Goal: Information Seeking & Learning: Learn about a topic

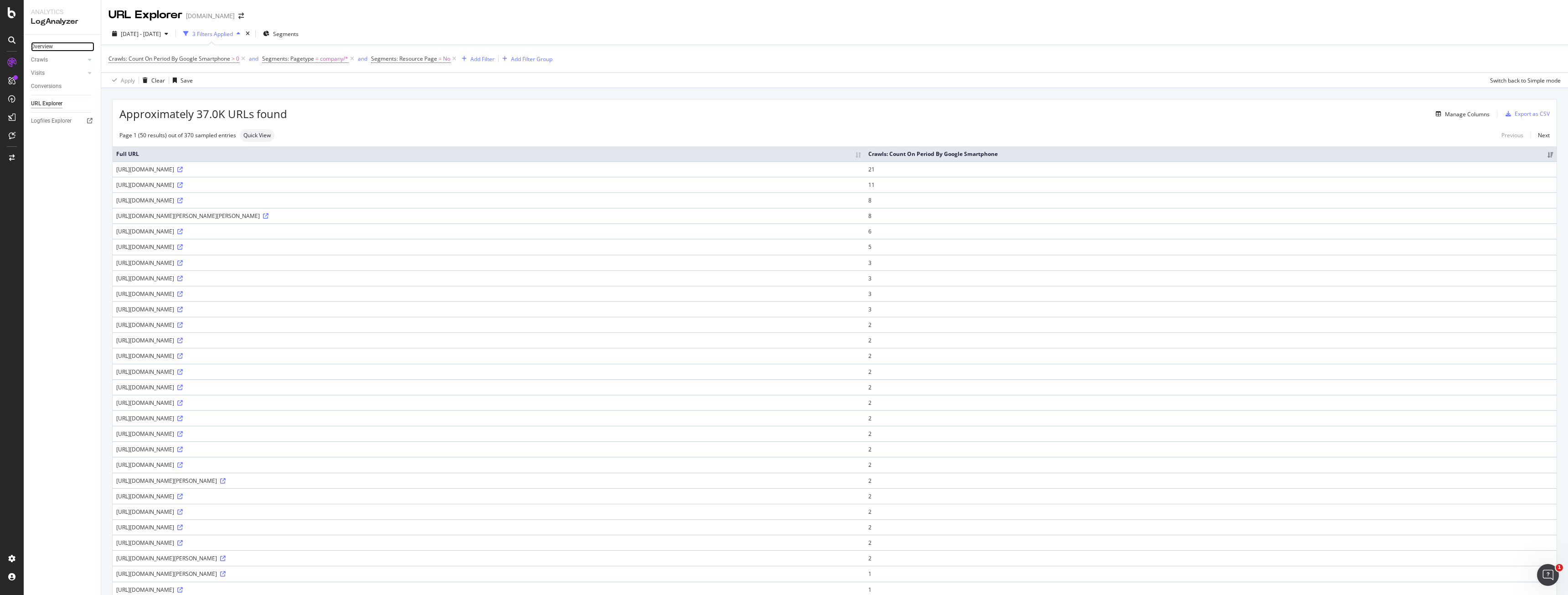
click at [55, 48] on link "Overview" at bounding box center [63, 47] width 63 height 10
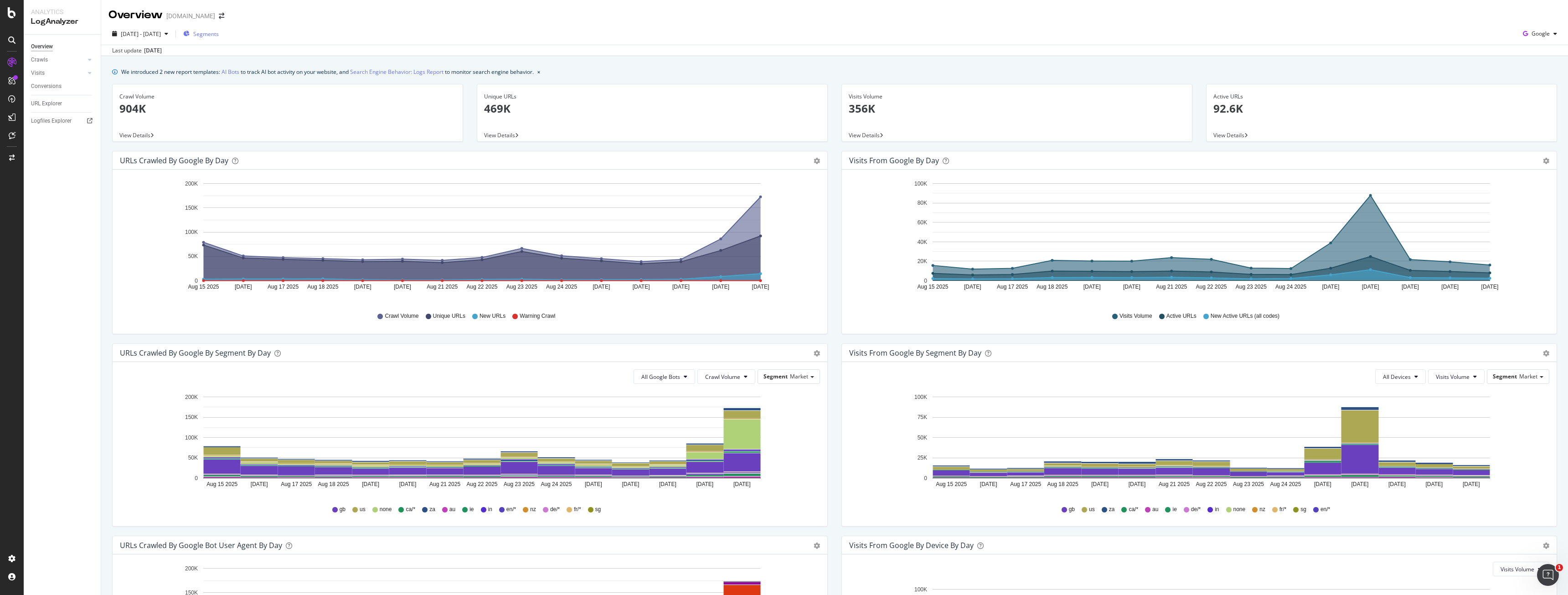
click at [219, 32] on span "Segments" at bounding box center [206, 33] width 26 height 8
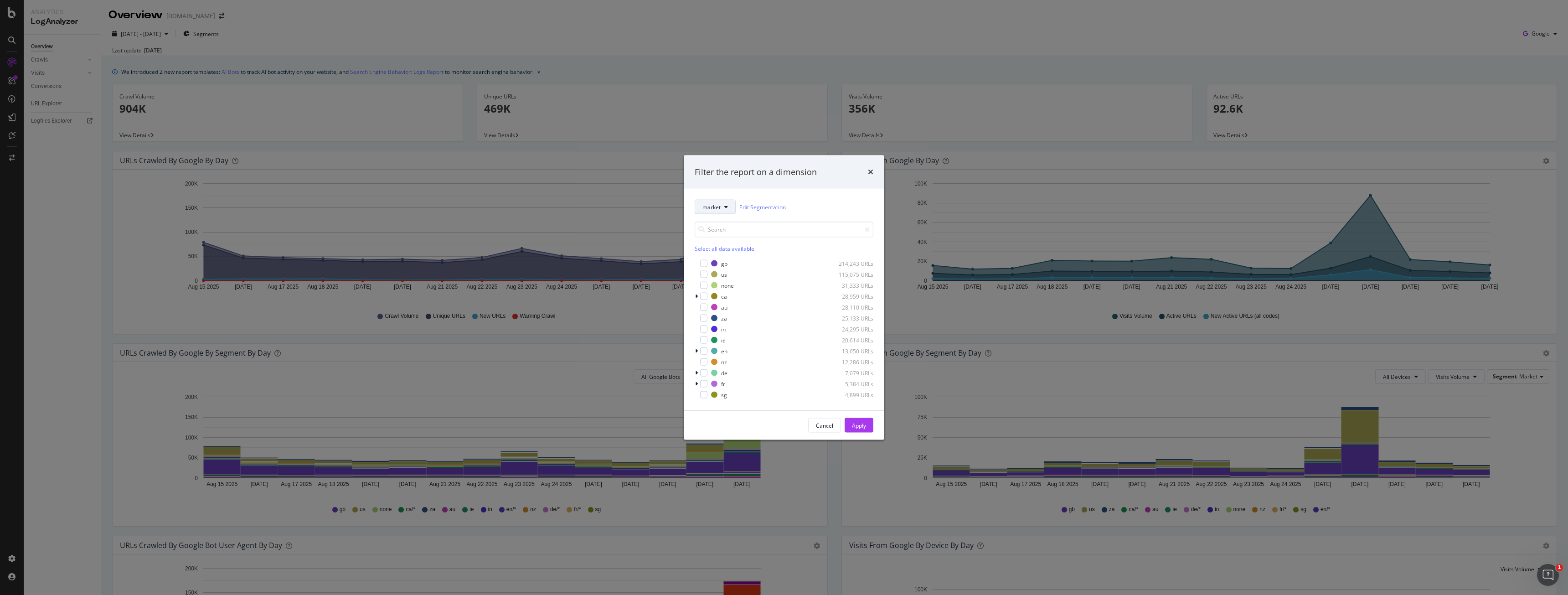
click at [718, 214] on button "market" at bounding box center [715, 207] width 41 height 15
click at [724, 280] on div "us-services" at bounding box center [744, 289] width 99 height 17
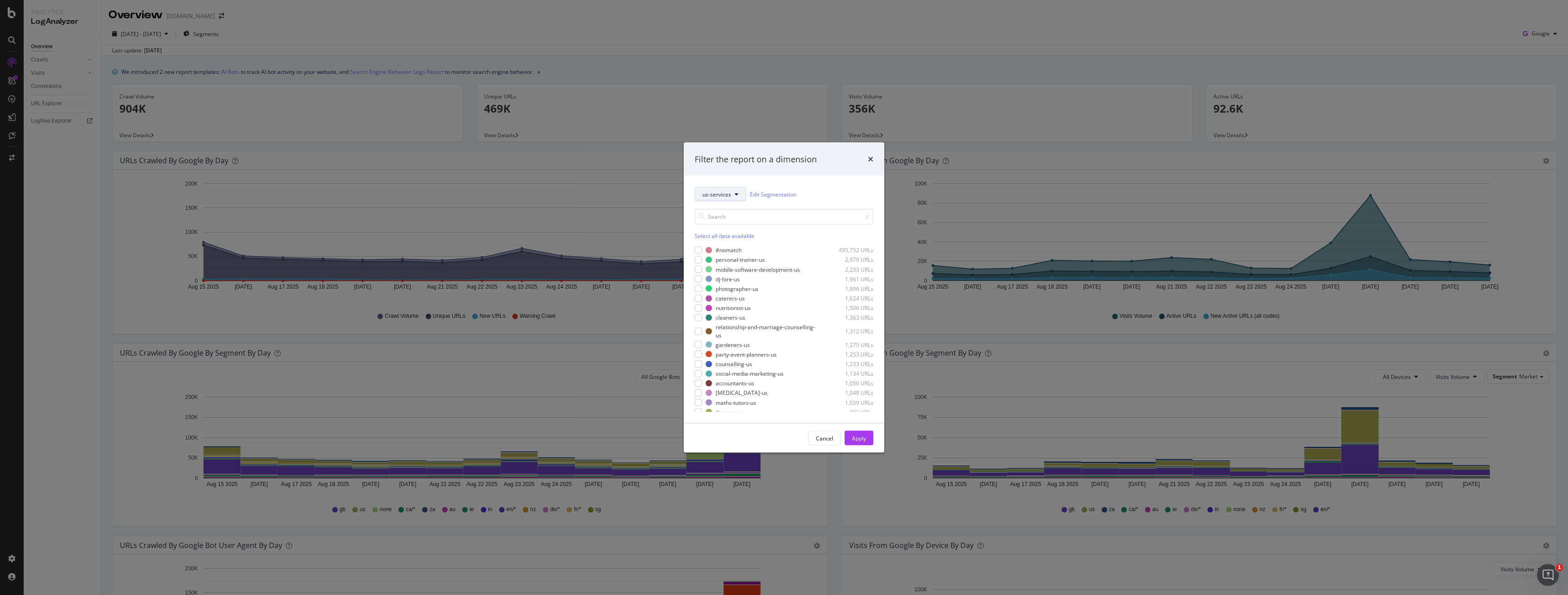
click at [719, 196] on span "us-services" at bounding box center [716, 194] width 29 height 8
click at [732, 261] on span "gb-services" at bounding box center [744, 261] width 85 height 8
click at [698, 290] on div "modal" at bounding box center [698, 289] width 7 height 7
click at [699, 281] on div "modal" at bounding box center [698, 279] width 7 height 7
click at [701, 264] on div "#nomatch 486,865 URLs counselling-gb 2,757 URLs cleaners-gb 2,602 URLs gardener…" at bounding box center [784, 329] width 179 height 166
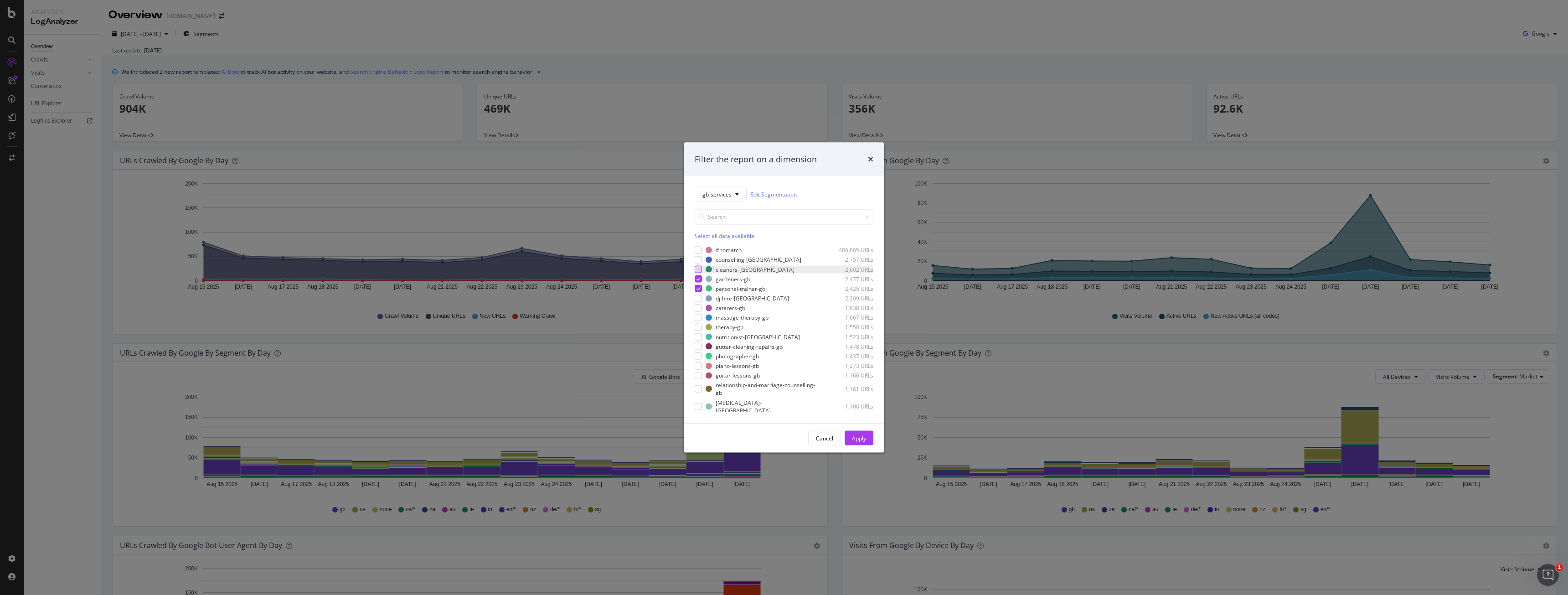
click at [701, 270] on div "modal" at bounding box center [698, 270] width 7 height 7
click at [699, 300] on div "modal" at bounding box center [698, 298] width 7 height 7
click at [863, 439] on div "Apply" at bounding box center [859, 438] width 14 height 8
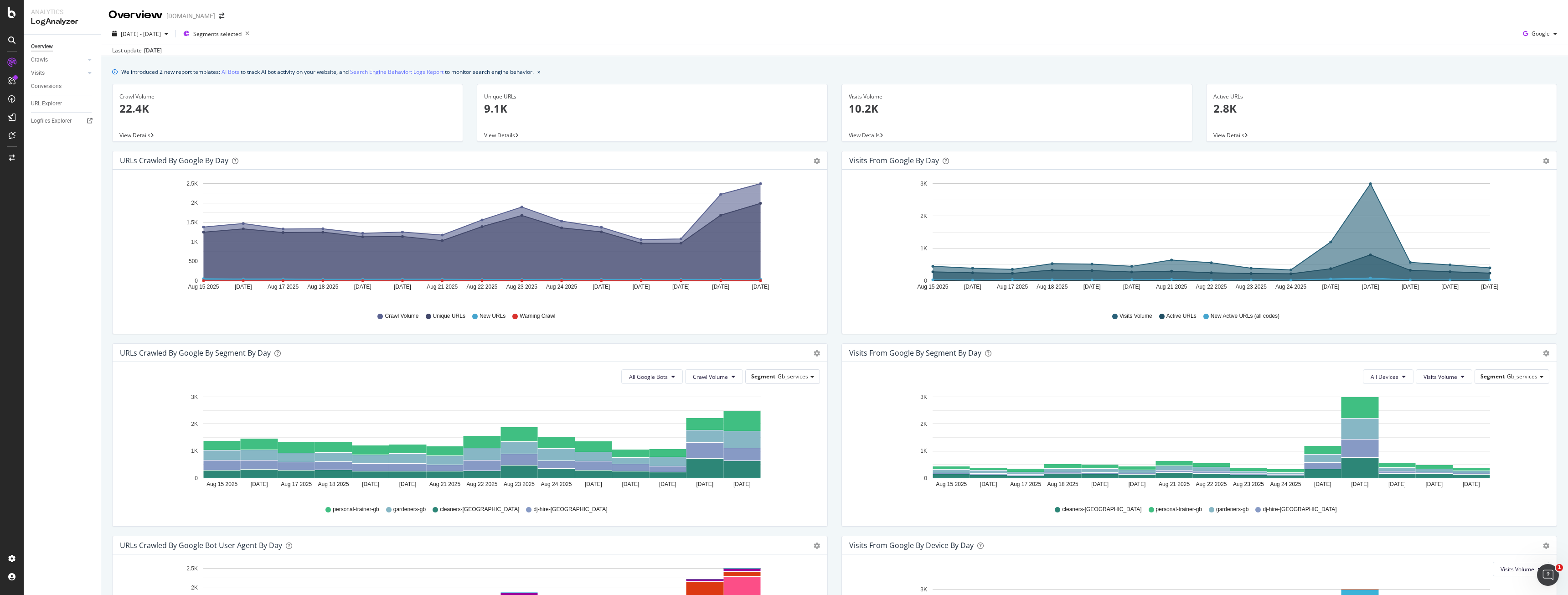
click at [1315, 326] on div "Visits Volume Active URLs New Active URLs (all codes)" at bounding box center [1199, 316] width 691 height 21
click at [153, 39] on div "[DATE] - [DATE]" at bounding box center [140, 33] width 63 height 13
click at [155, 85] on div "Last 3 Months" at bounding box center [150, 86] width 35 height 8
type input "[DATE]"
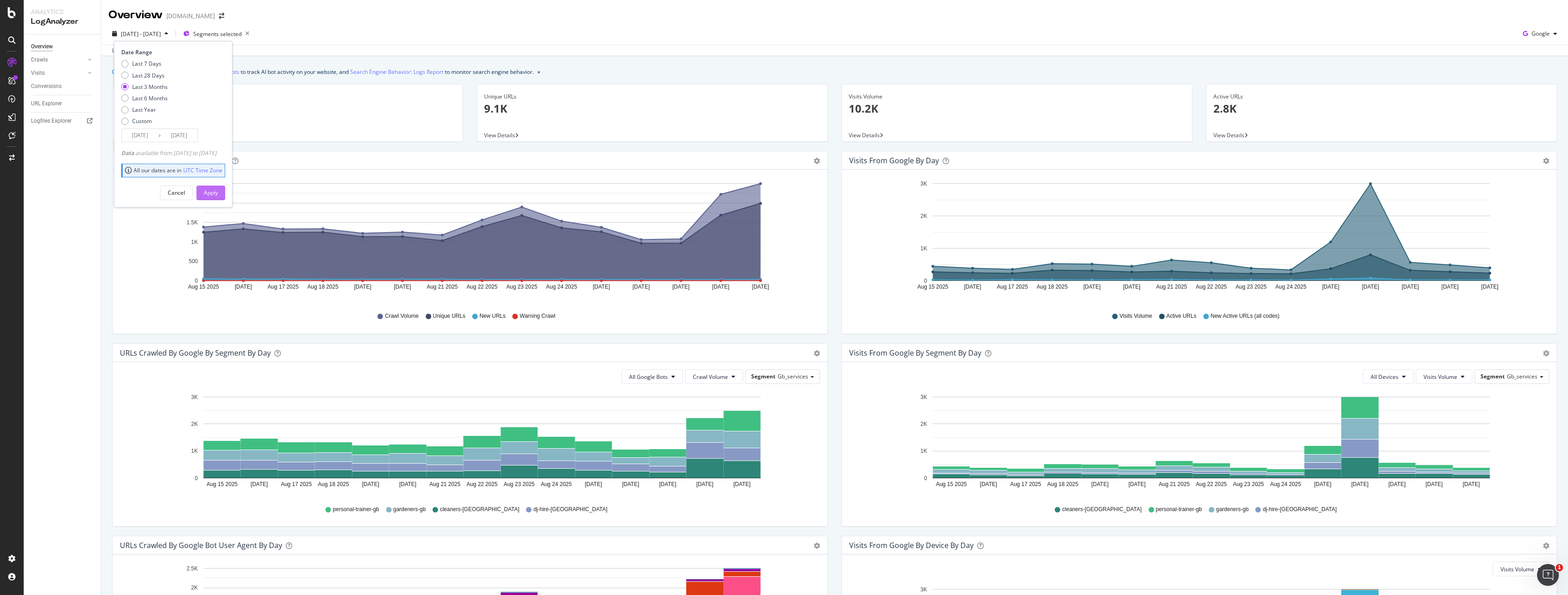
click at [218, 196] on div "Apply" at bounding box center [211, 192] width 14 height 8
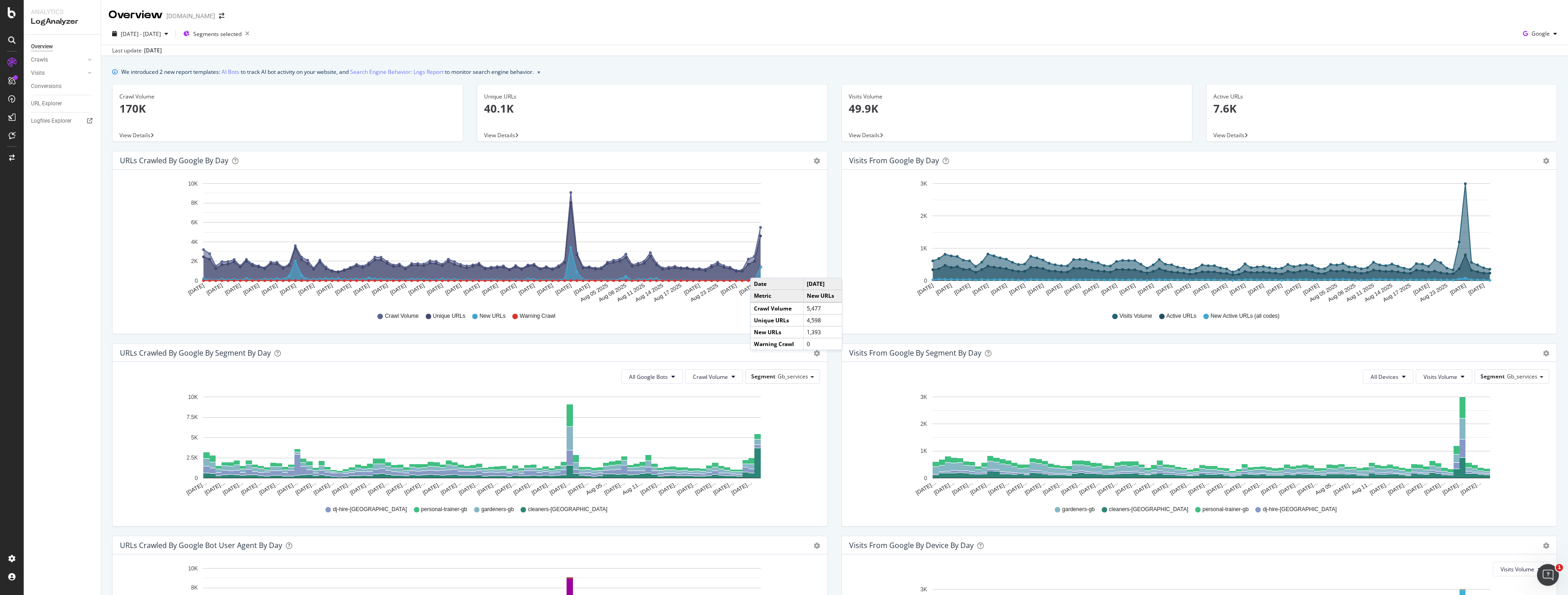
click at [760, 269] on circle "A chart." at bounding box center [760, 267] width 3 height 3
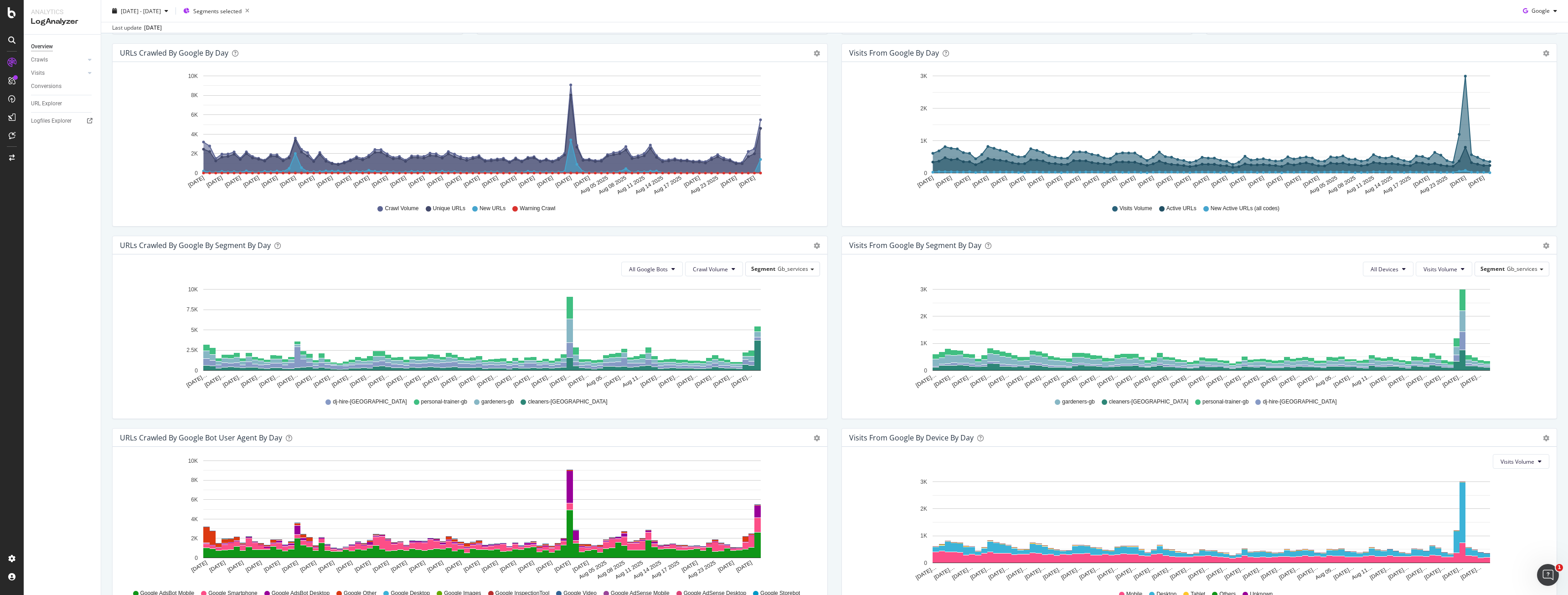
scroll to position [74, 0]
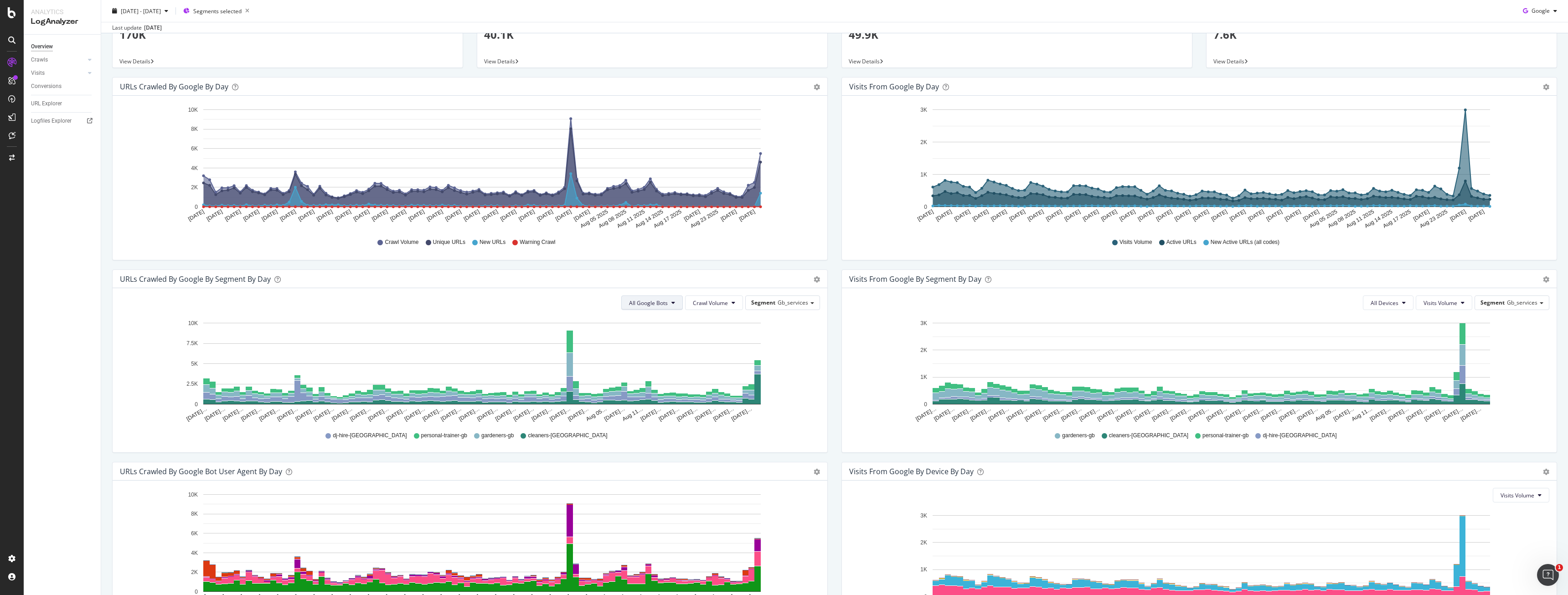
click at [665, 306] on span "All Google Bots" at bounding box center [648, 303] width 39 height 8
click at [682, 383] on div "Google Smartphone" at bounding box center [659, 389] width 79 height 13
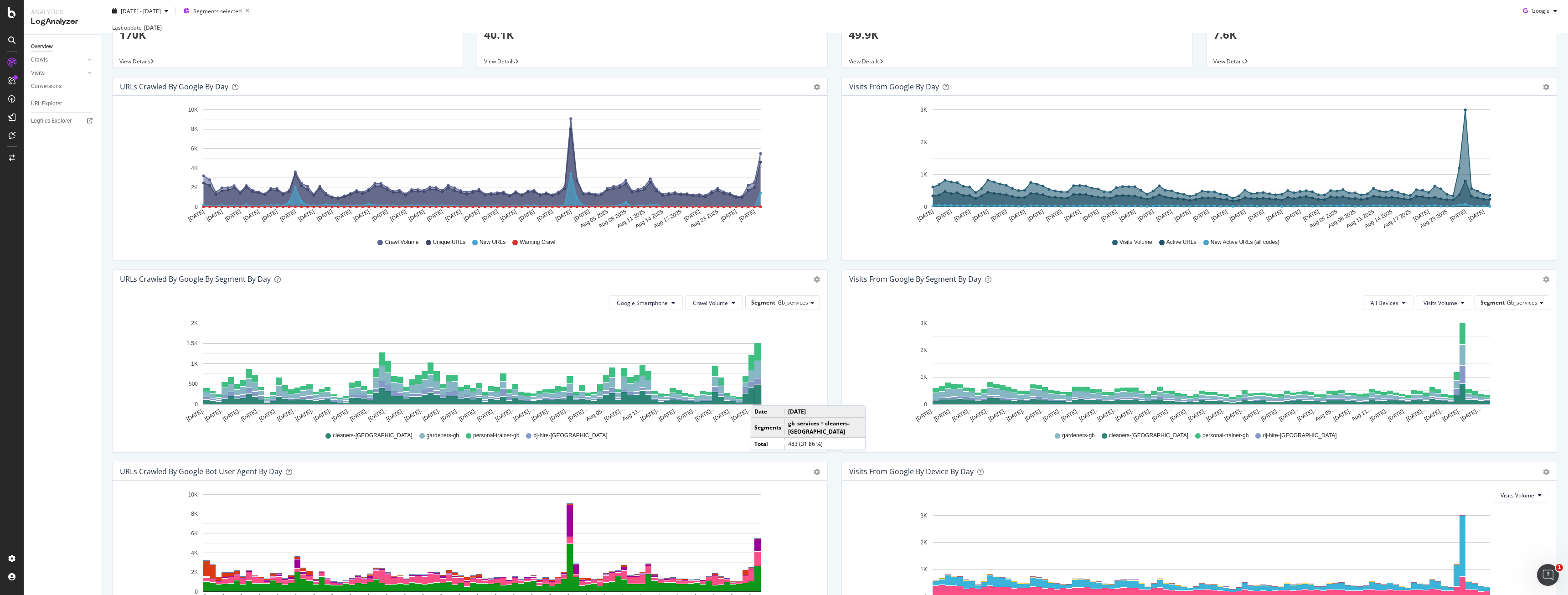
click at [760, 396] on rect "A chart." at bounding box center [757, 394] width 6 height 19
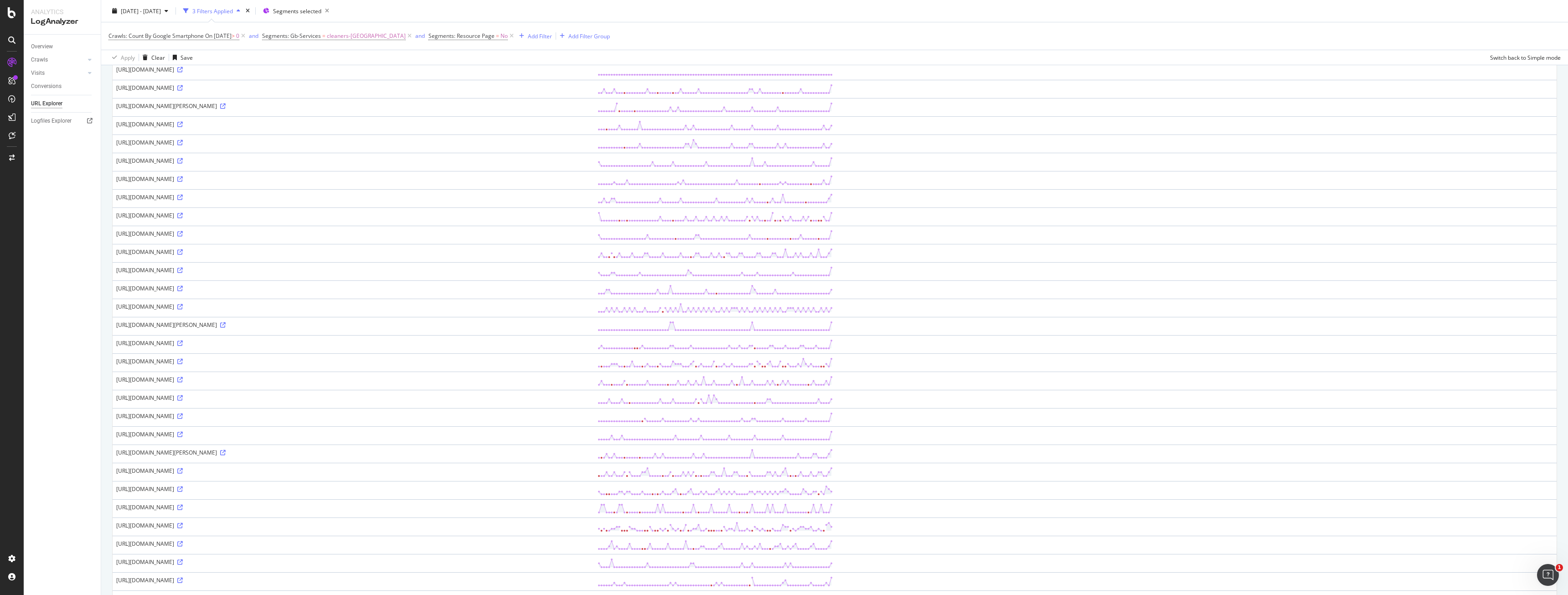
scroll to position [528, 0]
